Goal: Transaction & Acquisition: Book appointment/travel/reservation

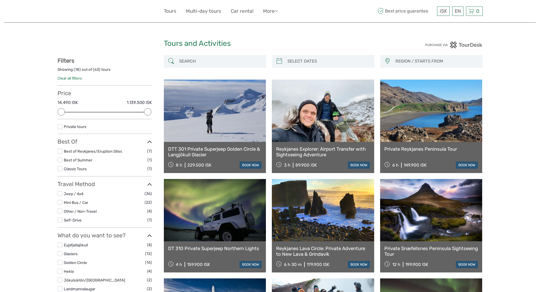
select select
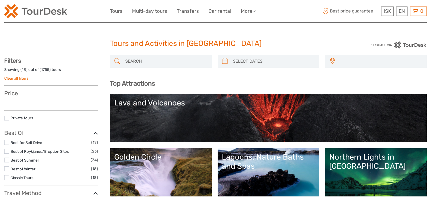
select select
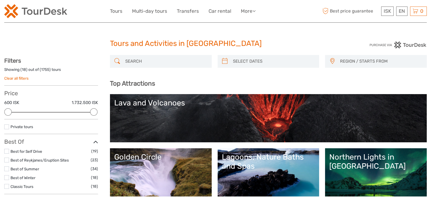
drag, startPoint x: 395, startPoint y: 0, endPoint x: 282, endPoint y: 7, distance: 113.1
click at [282, 7] on div "ISK ISK € $ £ EN English Español Deutsch Tours Multi-day tours Transfers Car re…" at bounding box center [216, 11] width 212 height 14
click at [113, 9] on link "Tours" at bounding box center [116, 11] width 12 height 8
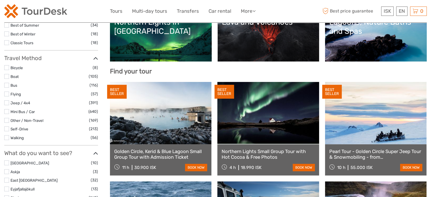
scroll to position [141, 0]
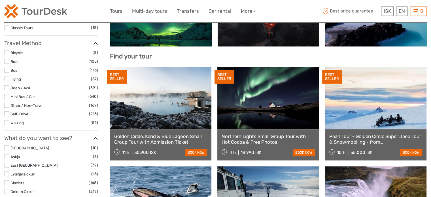
select select
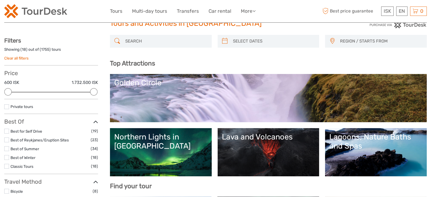
scroll to position [17, 0]
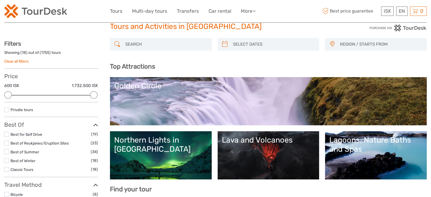
click at [151, 137] on div "Northern Lights in [GEOGRAPHIC_DATA]" at bounding box center [160, 145] width 93 height 18
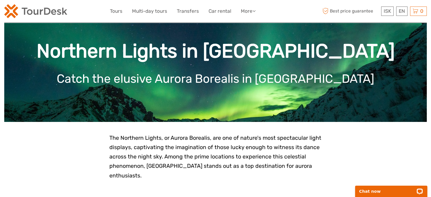
scroll to position [12, 0]
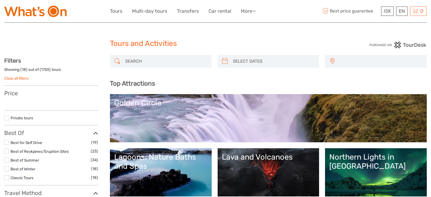
select select
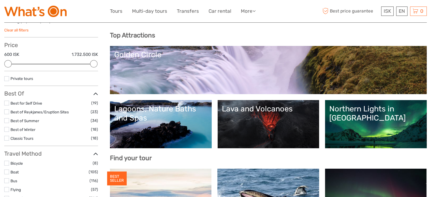
scroll to position [42, 0]
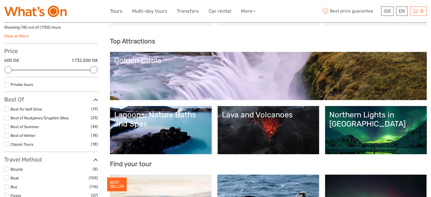
click at [135, 60] on div "Golden Circle" at bounding box center [268, 60] width 309 height 9
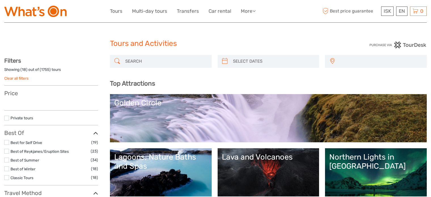
select select
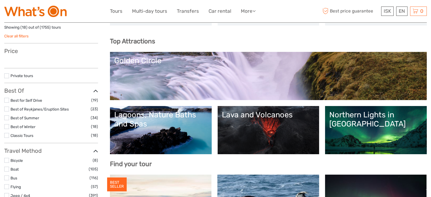
select select
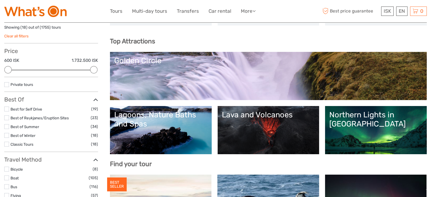
scroll to position [0, 0]
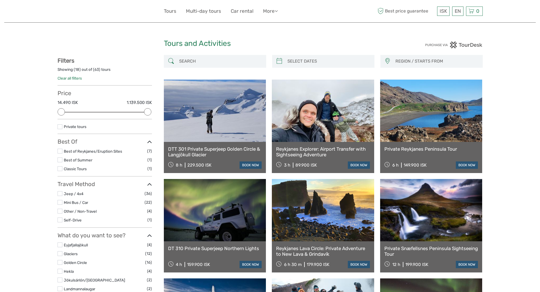
select select
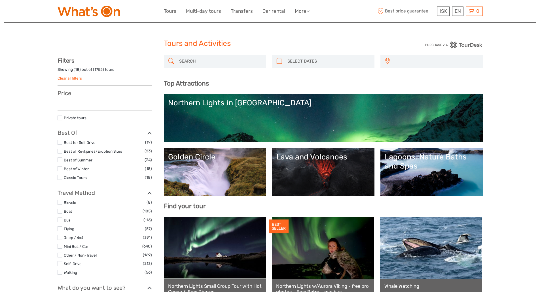
select select
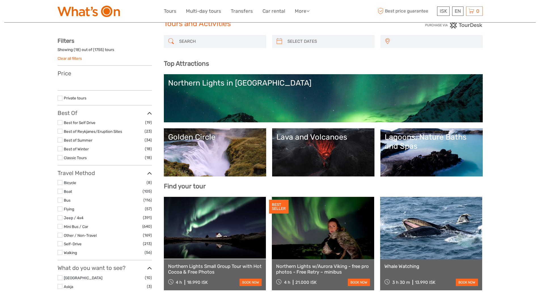
select select
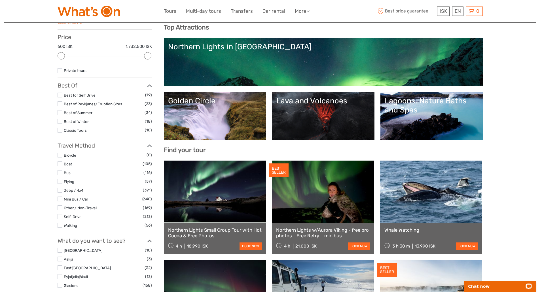
scroll to position [66, 0]
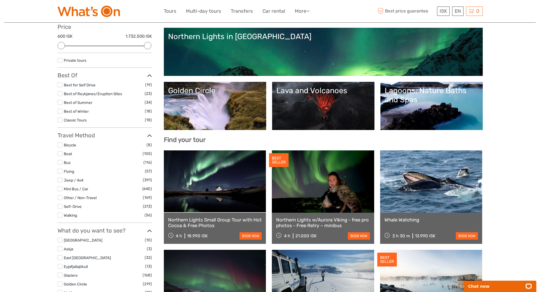
drag, startPoint x: 542, startPoint y: 33, endPoint x: 543, endPoint y: 48, distance: 15.1
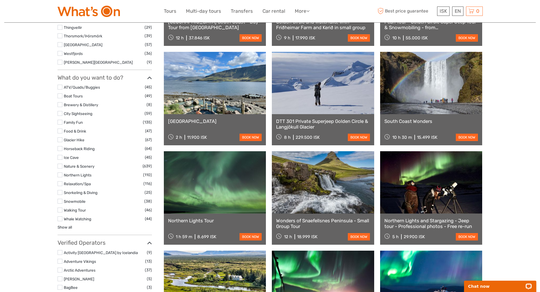
scroll to position [474, 0]
